Goal: Task Accomplishment & Management: Manage account settings

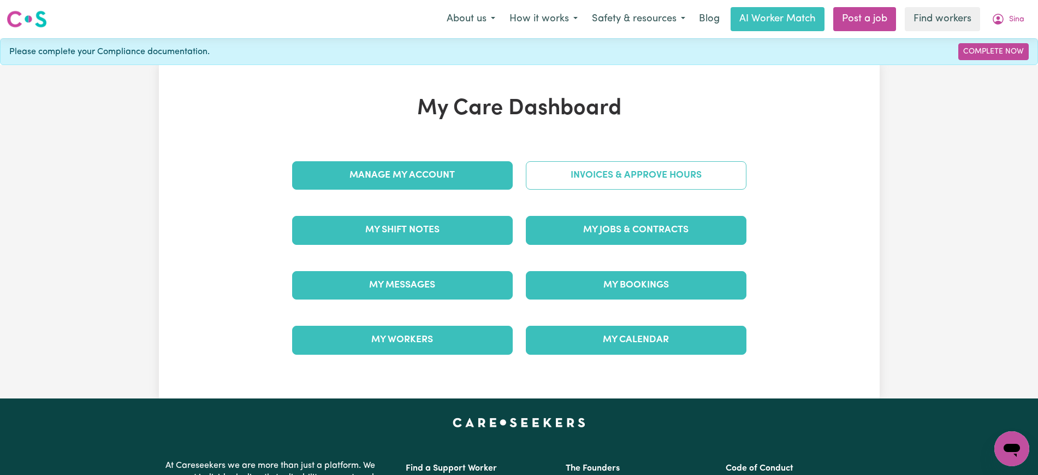
click at [647, 174] on link "Invoices & Approve Hours" at bounding box center [636, 175] width 221 height 28
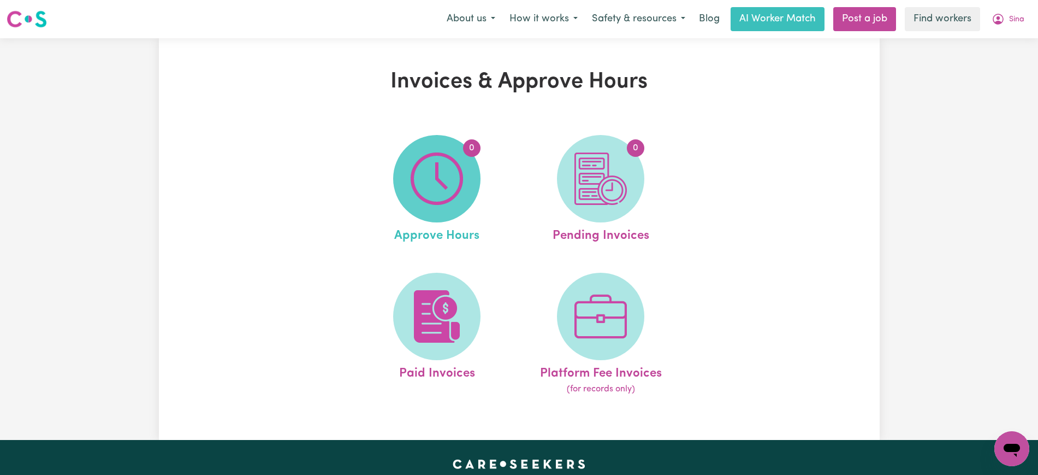
click at [441, 175] on img at bounding box center [437, 178] width 52 height 52
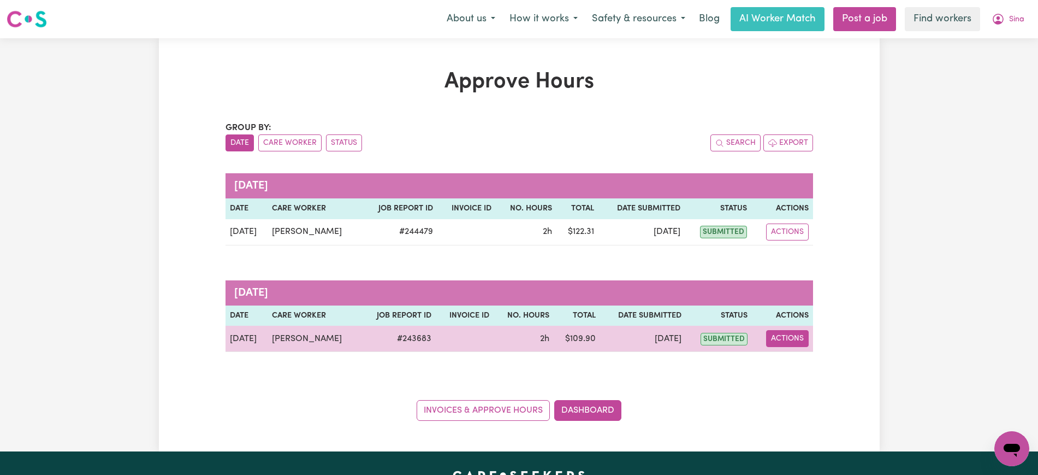
click at [780, 334] on button "Actions" at bounding box center [787, 338] width 43 height 17
click at [795, 367] on link "View Job Report" at bounding box center [814, 364] width 93 height 22
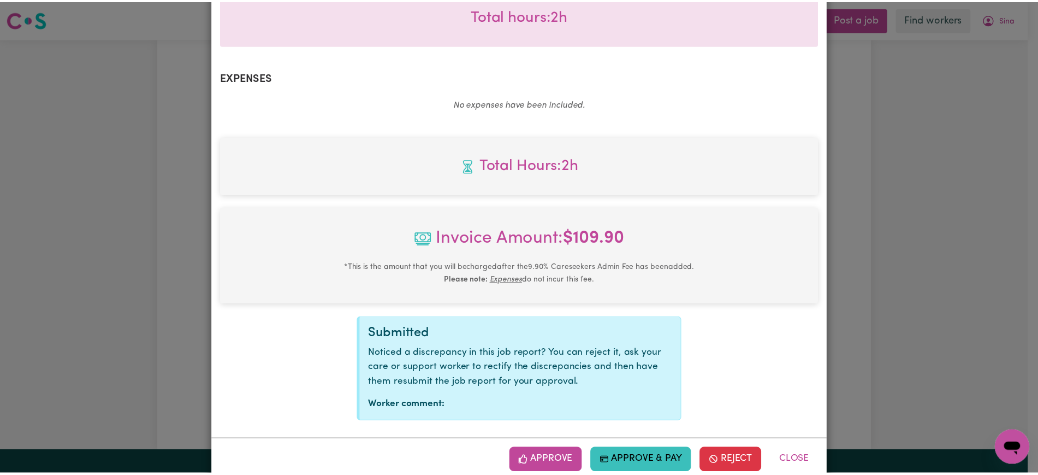
scroll to position [382, 0]
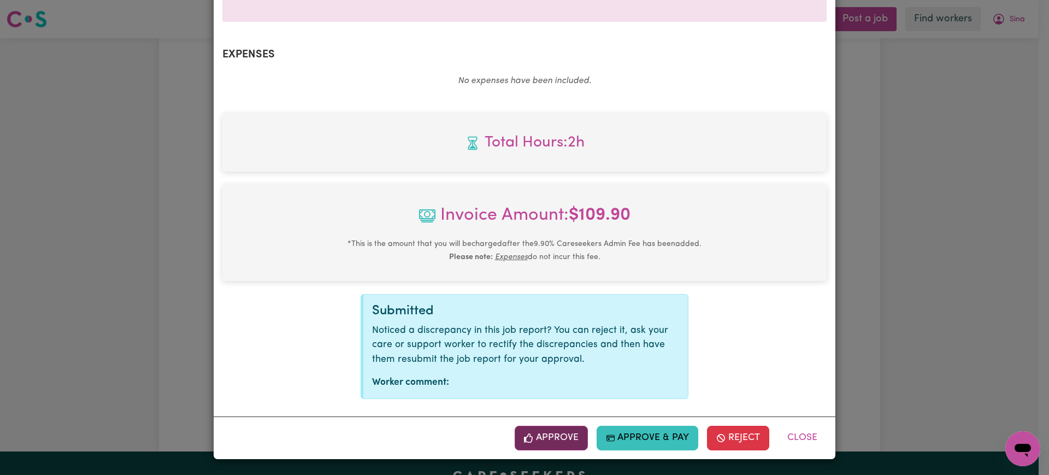
click at [561, 433] on button "Approve" at bounding box center [550, 437] width 73 height 24
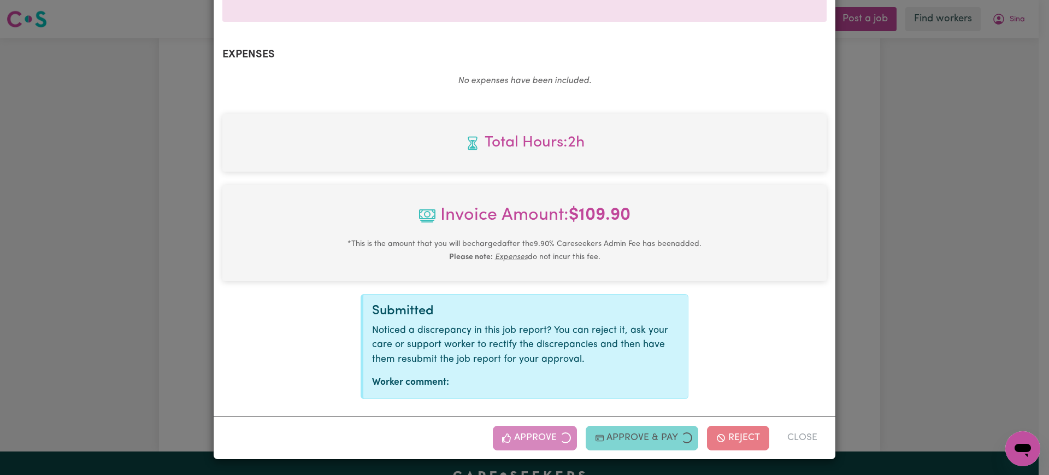
click at [980, 263] on div "Job Report # 243683 - [PERSON_NAME] Summary Job report # 243683 Client name: [P…" at bounding box center [524, 237] width 1049 height 475
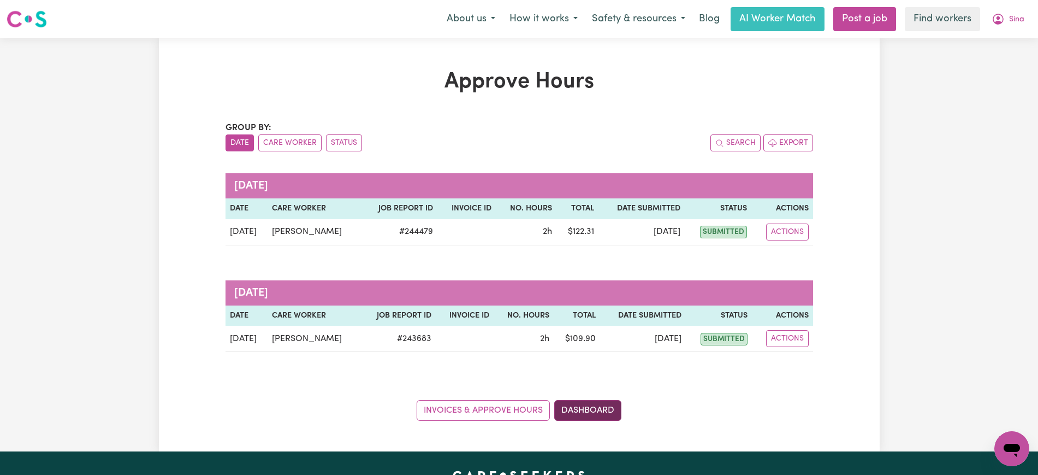
click at [573, 405] on link "Dashboard" at bounding box center [587, 410] width 67 height 21
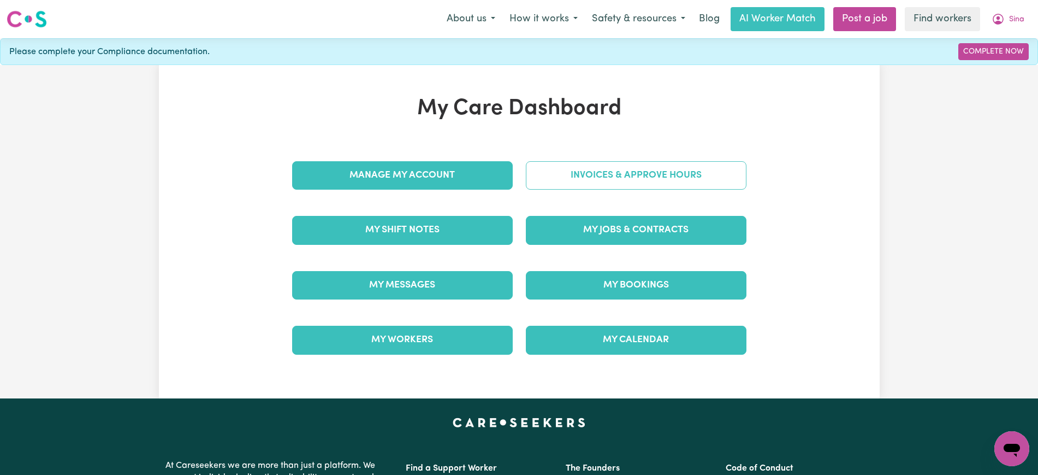
click at [599, 172] on link "Invoices & Approve Hours" at bounding box center [636, 175] width 221 height 28
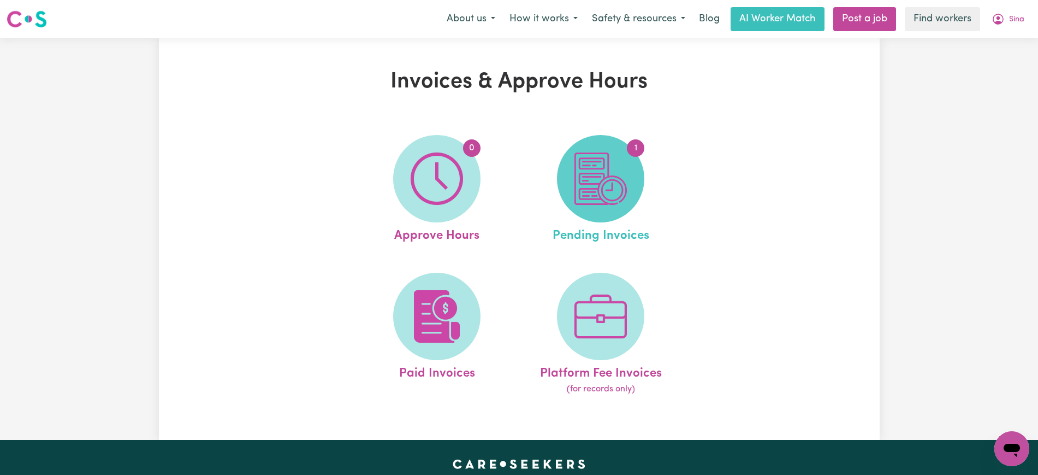
click at [598, 184] on img at bounding box center [601, 178] width 52 height 52
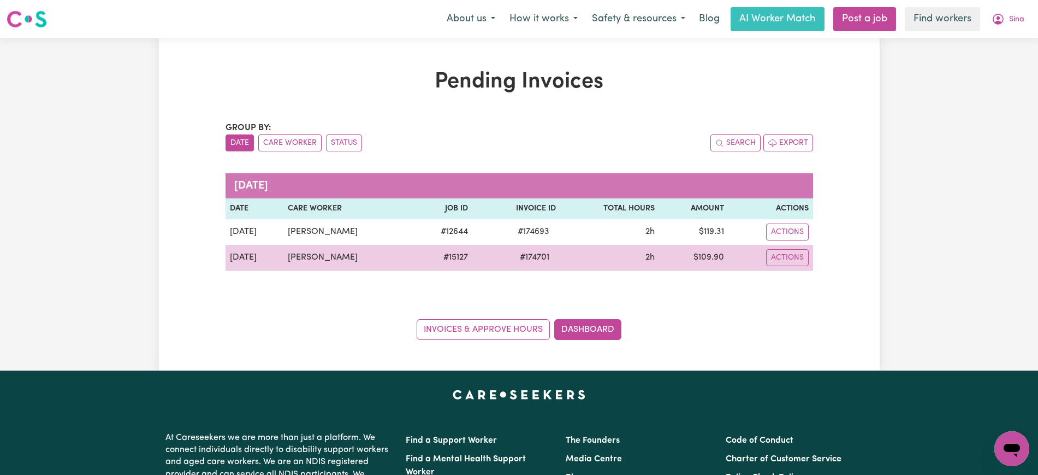
click at [522, 257] on span "# 174701" at bounding box center [534, 257] width 43 height 13
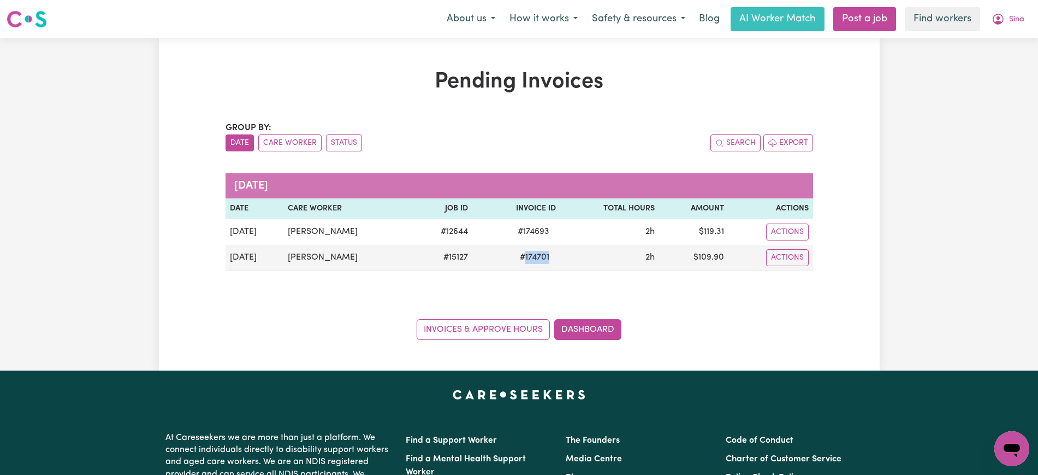
copy span "174701"
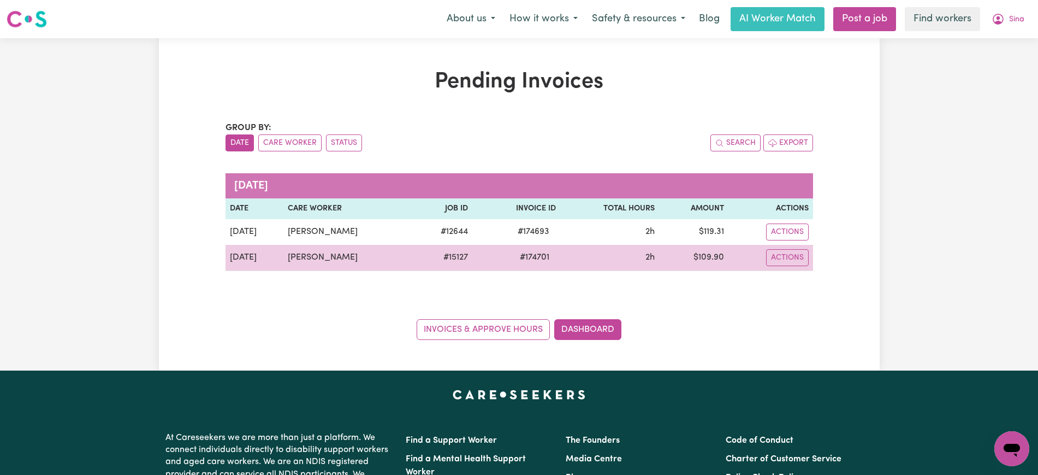
click at [708, 256] on td "$ 109.90" at bounding box center [693, 258] width 69 height 26
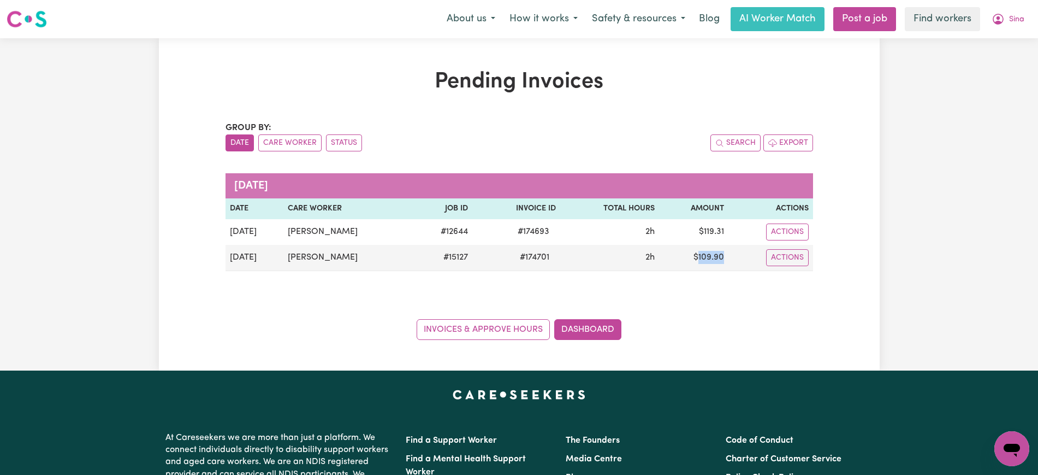
copy td "109.90"
drag, startPoint x: 1003, startPoint y: 21, endPoint x: 1003, endPoint y: 28, distance: 7.1
click at [1003, 21] on icon "My Account" at bounding box center [998, 19] width 11 height 11
click at [1004, 60] on link "Logout" at bounding box center [988, 62] width 86 height 21
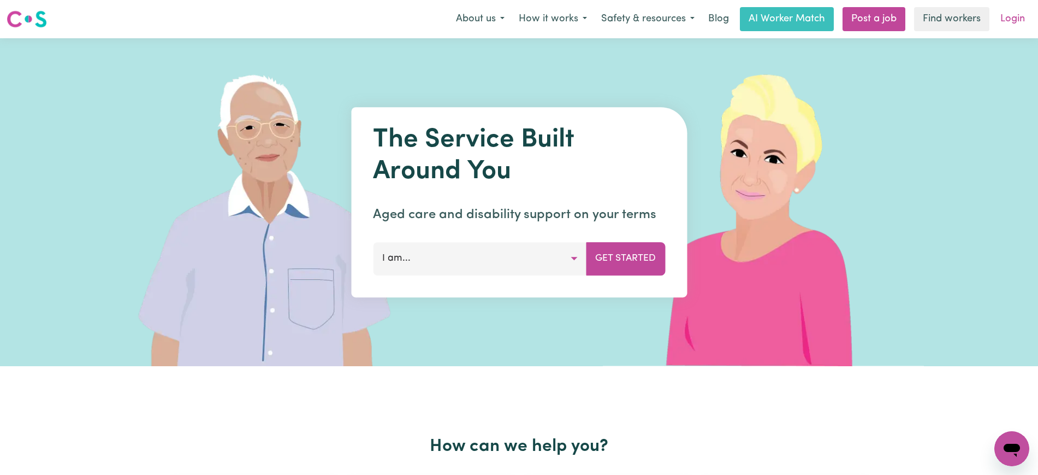
click at [1018, 11] on link "Login" at bounding box center [1013, 19] width 38 height 24
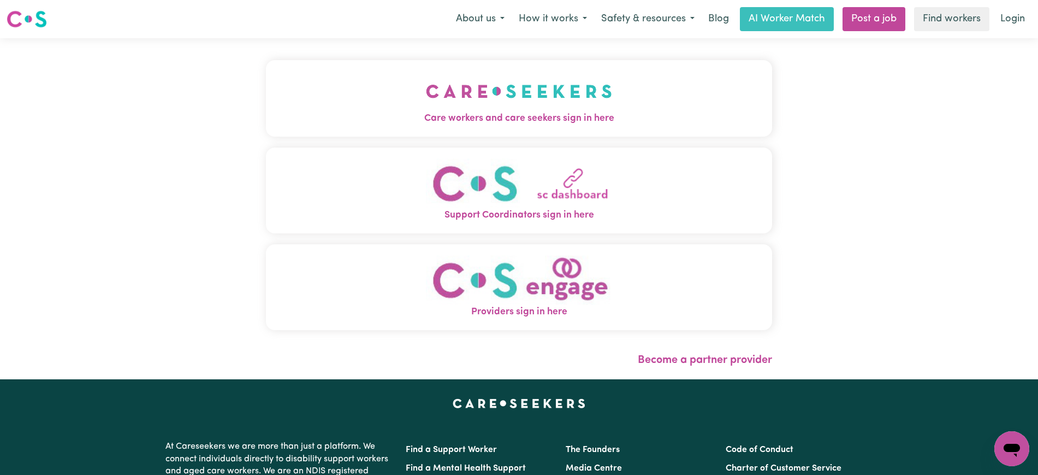
click at [624, 100] on button "Care workers and care seekers sign in here" at bounding box center [519, 98] width 506 height 76
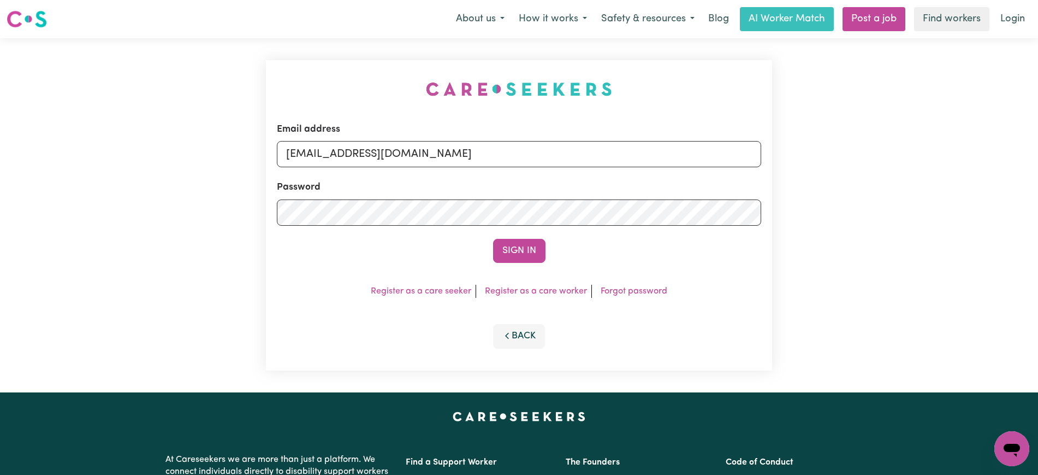
click at [361, 88] on div "Email address [EMAIL_ADDRESS][DOMAIN_NAME] Password Sign In Register as a care …" at bounding box center [518, 215] width 519 height 354
drag, startPoint x: 342, startPoint y: 154, endPoint x: 1046, endPoint y: 143, distance: 704.0
click at [1038, 159] on html "Menu About us How it works Safety & resources Blog AI Worker Match Post a job F…" at bounding box center [519, 413] width 1038 height 827
type input "[EMAIL_ADDRESS][DOMAIN_NAME]"
click at [493, 239] on button "Sign In" at bounding box center [519, 251] width 52 height 24
